Goal: Find specific page/section: Find specific page/section

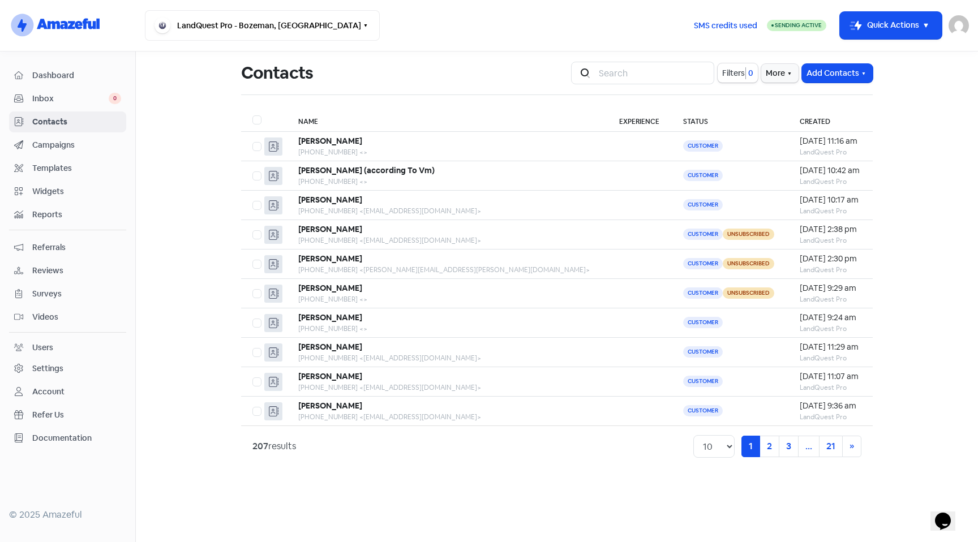
click at [55, 271] on span "Reviews" at bounding box center [76, 271] width 89 height 12
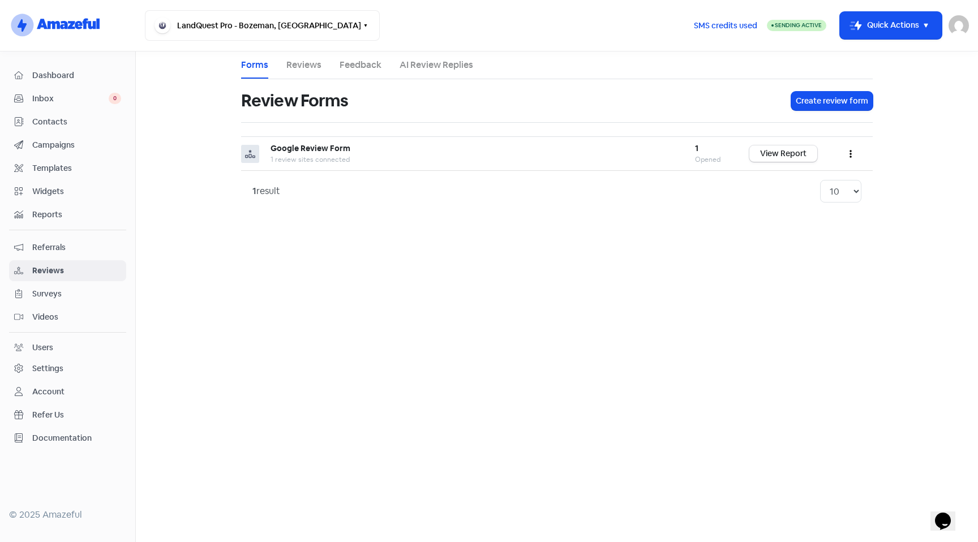
click at [58, 78] on span "Dashboard" at bounding box center [76, 76] width 89 height 12
